Goal: Task Accomplishment & Management: Use online tool/utility

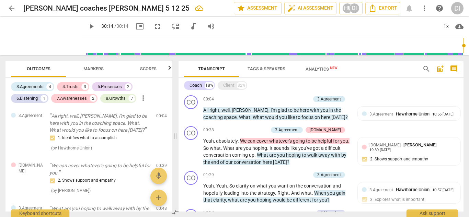
scroll to position [821, 0]
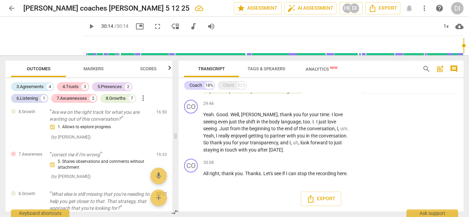
click at [9, 9] on span "arrow_back" at bounding box center [12, 8] width 8 height 8
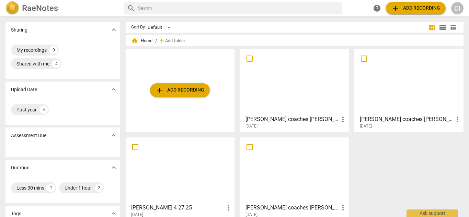
click at [177, 163] on div at bounding box center [180, 170] width 104 height 61
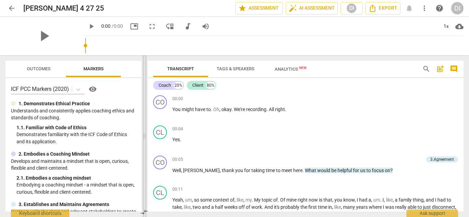
drag, startPoint x: 236, startPoint y: 118, endPoint x: 144, endPoint y: 110, distance: 92.0
click at [144, 110] on span at bounding box center [145, 136] width 4 height 162
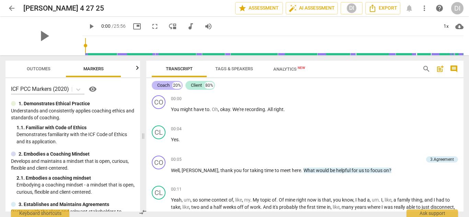
click at [164, 85] on div "Coach" at bounding box center [163, 85] width 12 height 7
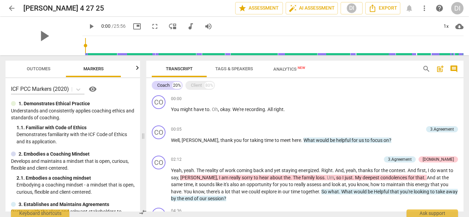
click at [87, 25] on span "play_arrow" at bounding box center [91, 26] width 8 height 8
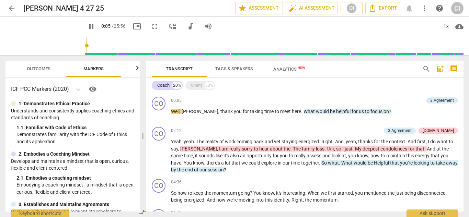
scroll to position [29, 0]
drag, startPoint x: 464, startPoint y: 105, endPoint x: 464, endPoint y: 114, distance: 8.9
click at [464, 114] on div "Transcript Tags & Speakers Analytics New search post_add comment Coach 20% Clie…" at bounding box center [307, 136] width 326 height 162
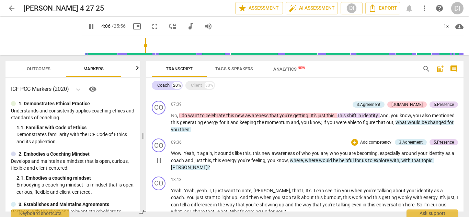
scroll to position [246, 0]
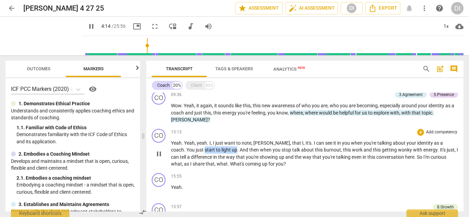
drag, startPoint x: 204, startPoint y: 145, endPoint x: 171, endPoint y: 142, distance: 32.4
click at [171, 142] on p "Yeah . Yeah , yeah . I , I just want to note , [PERSON_NAME] , that I , It's . …" at bounding box center [314, 154] width 287 height 28
click at [419, 129] on div "+" at bounding box center [420, 132] width 7 height 7
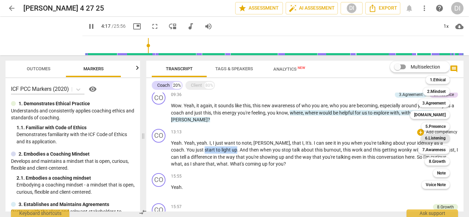
click at [437, 140] on b "6.Listening" at bounding box center [435, 138] width 21 height 8
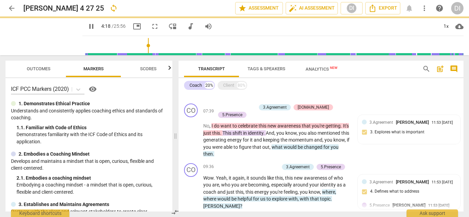
type input "259"
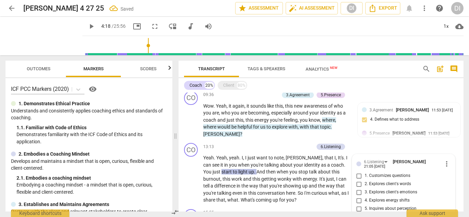
scroll to position [400, 0]
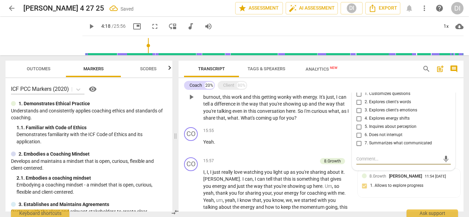
click at [358, 115] on input "4. Explores energy shifts" at bounding box center [359, 119] width 11 height 8
checkbox input "true"
click at [87, 24] on span "play_arrow" at bounding box center [91, 26] width 8 height 8
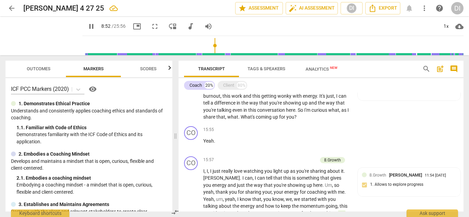
scroll to position [445, 0]
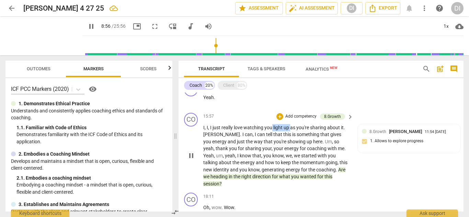
drag, startPoint x: 291, startPoint y: 119, endPoint x: 273, endPoint y: 120, distance: 17.5
click at [273, 124] on p "I , I , I just really love watching you light up as you're sharing about it . […" at bounding box center [276, 156] width 147 height 64
click at [279, 113] on div "+" at bounding box center [279, 116] width 7 height 7
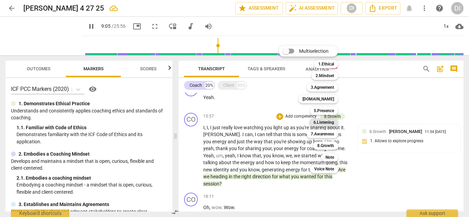
click at [329, 120] on b "6.Listening" at bounding box center [324, 122] width 21 height 8
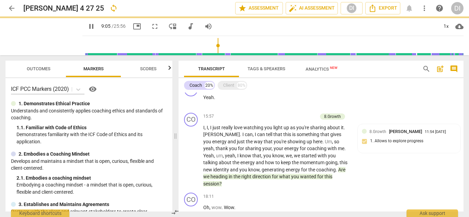
type input "546"
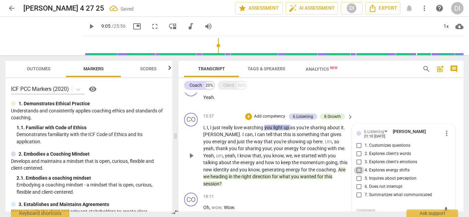
click at [359, 167] on input "4. Explores energy shifts" at bounding box center [359, 171] width 11 height 8
checkbox input "true"
click at [87, 24] on span "play_arrow" at bounding box center [91, 26] width 8 height 8
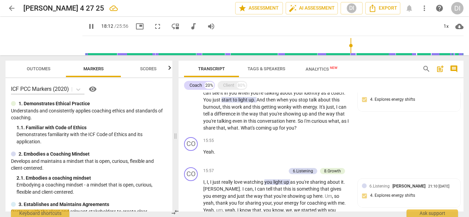
scroll to position [543, 0]
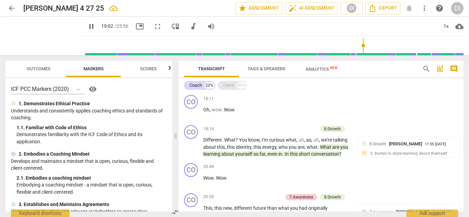
click at [228, 89] on div "Client" at bounding box center [228, 85] width 11 height 7
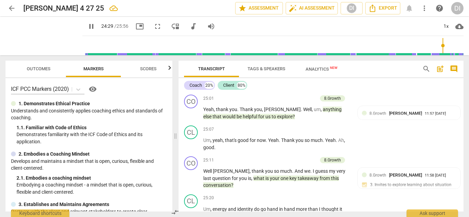
scroll to position [2853, 0]
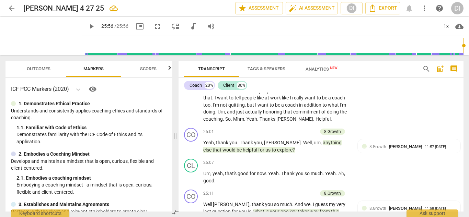
type input "1556"
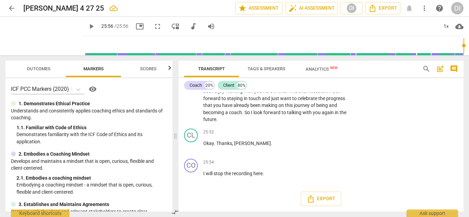
drag, startPoint x: 464, startPoint y: 210, endPoint x: 463, endPoint y: 195, distance: 14.4
click at [463, 195] on div "Transcript Tags & Speakers Analytics New search post_add comment Coach 20% Clie…" at bounding box center [322, 136] width 293 height 162
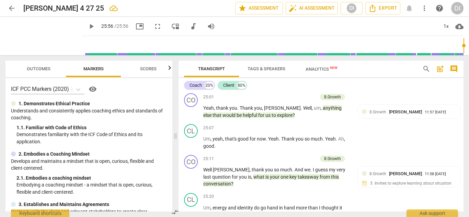
scroll to position [2897, 0]
